Goal: Task Accomplishment & Management: Manage account settings

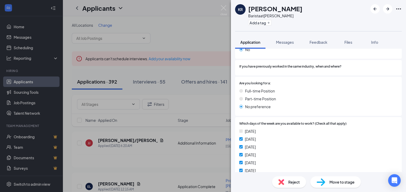
scroll to position [164, 0]
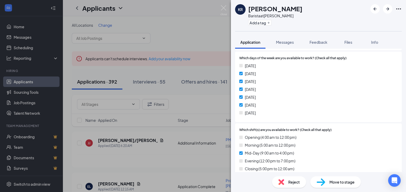
click at [297, 185] on span "Reject" at bounding box center [294, 182] width 12 height 6
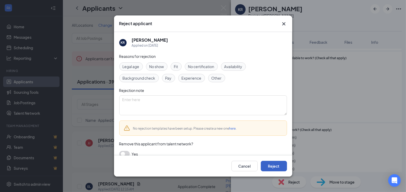
click at [277, 167] on button "Reject" at bounding box center [274, 166] width 26 height 10
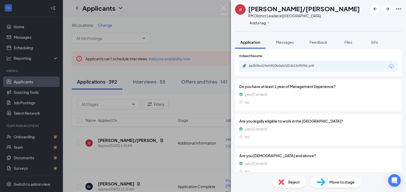
scroll to position [184, 0]
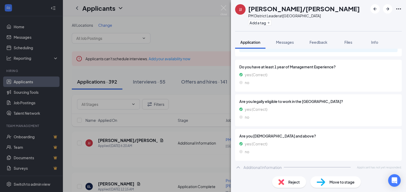
click at [295, 184] on span "Reject" at bounding box center [294, 182] width 12 height 6
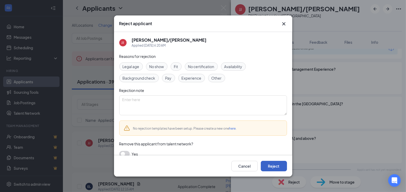
click at [278, 168] on button "Reject" at bounding box center [274, 166] width 26 height 10
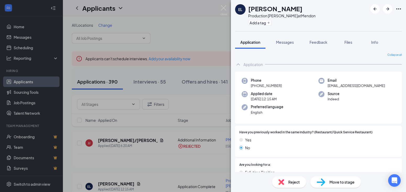
click at [287, 184] on div "Reject" at bounding box center [289, 182] width 34 height 12
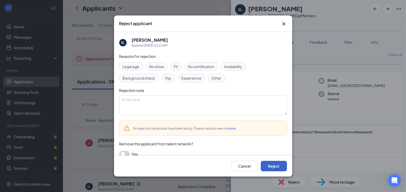
click at [277, 167] on button "Reject" at bounding box center [274, 166] width 26 height 10
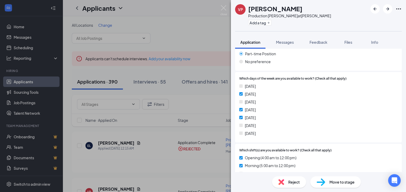
scroll to position [229, 0]
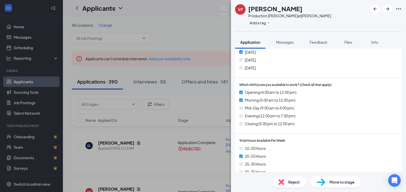
click at [292, 182] on span "Reject" at bounding box center [294, 182] width 12 height 6
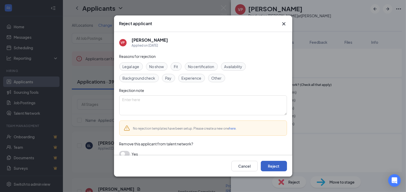
click at [276, 166] on button "Reject" at bounding box center [274, 166] width 26 height 10
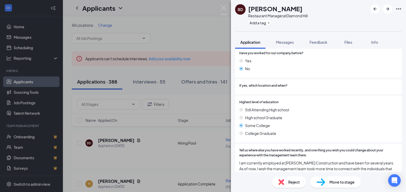
scroll to position [393, 0]
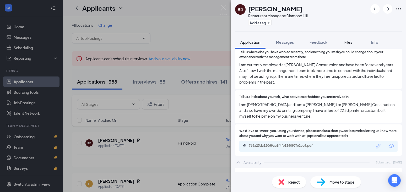
click at [349, 44] on div "Files" at bounding box center [348, 42] width 10 height 5
